Goal: Task Accomplishment & Management: Use online tool/utility

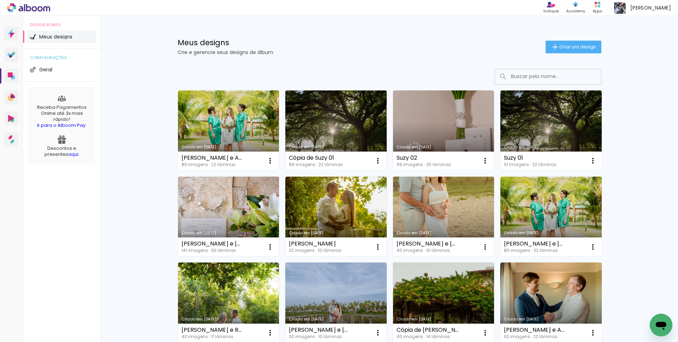
click at [342, 108] on link "Criado em 25/07/25" at bounding box center [335, 130] width 101 height 80
